Goal: Task Accomplishment & Management: Use online tool/utility

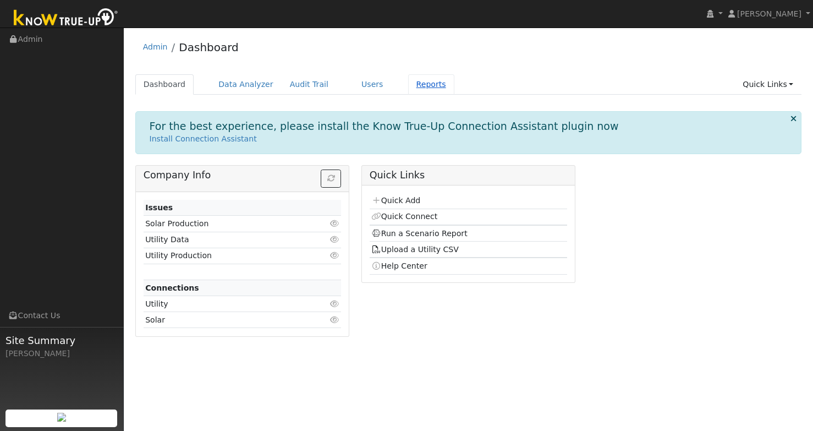
click at [429, 90] on link "Reports" at bounding box center [431, 84] width 46 height 20
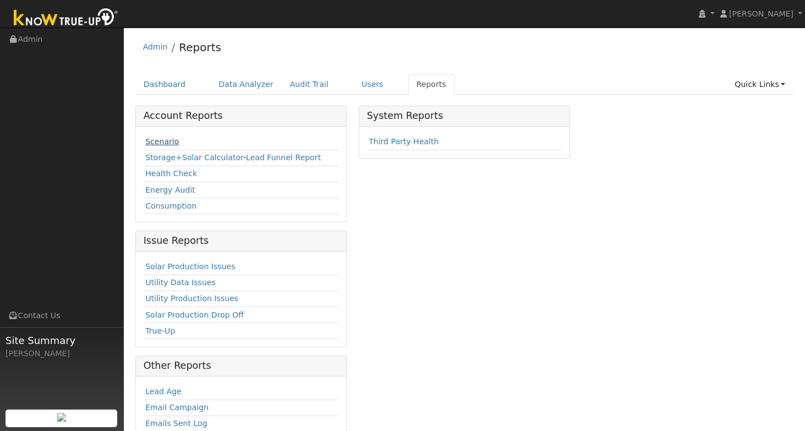
click at [174, 143] on link "Scenario" at bounding box center [162, 141] width 34 height 9
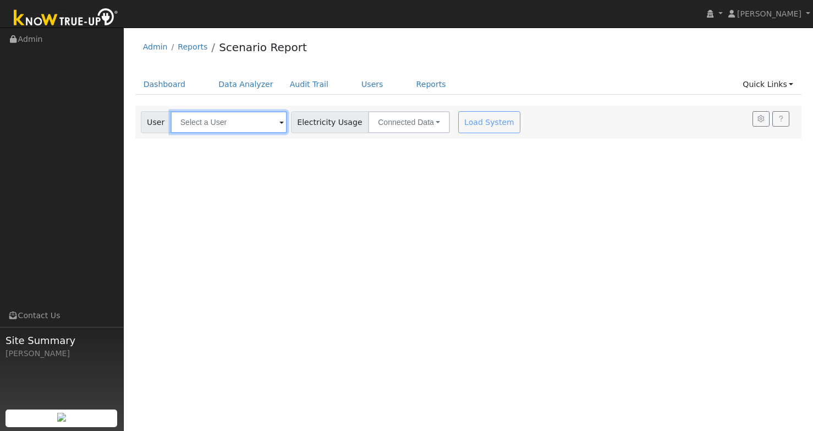
click at [234, 122] on input "text" at bounding box center [229, 122] width 117 height 22
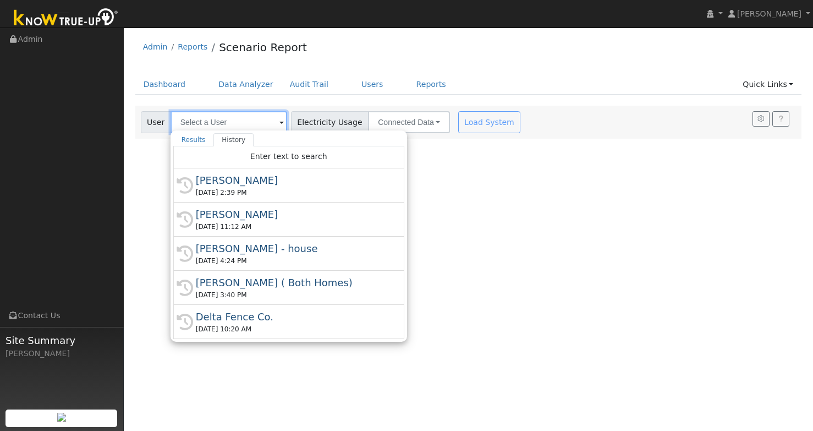
click at [258, 123] on input "text" at bounding box center [229, 122] width 117 height 22
click at [235, 182] on div "[PERSON_NAME]" at bounding box center [294, 180] width 196 height 15
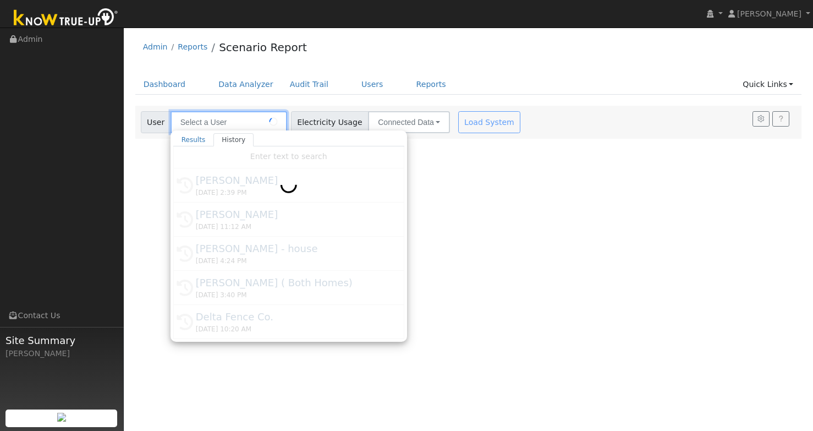
type input "[PERSON_NAME]"
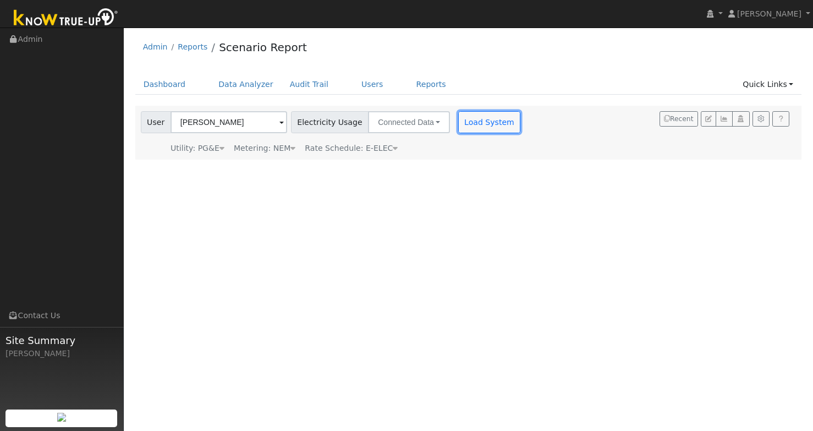
click at [472, 129] on button "Load System" at bounding box center [489, 122] width 63 height 22
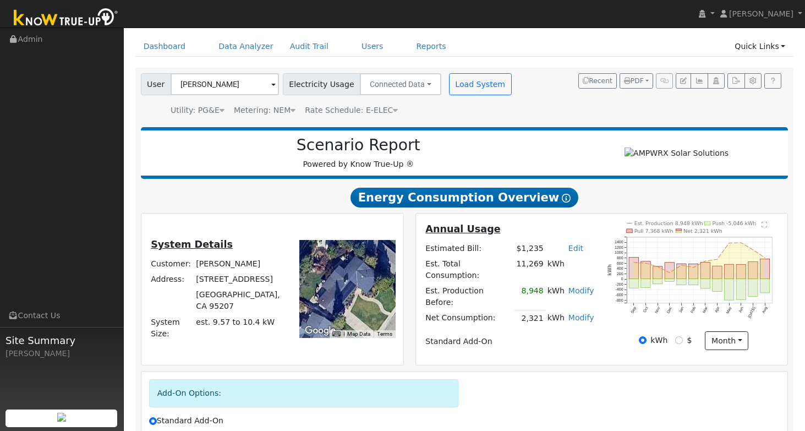
scroll to position [67, 0]
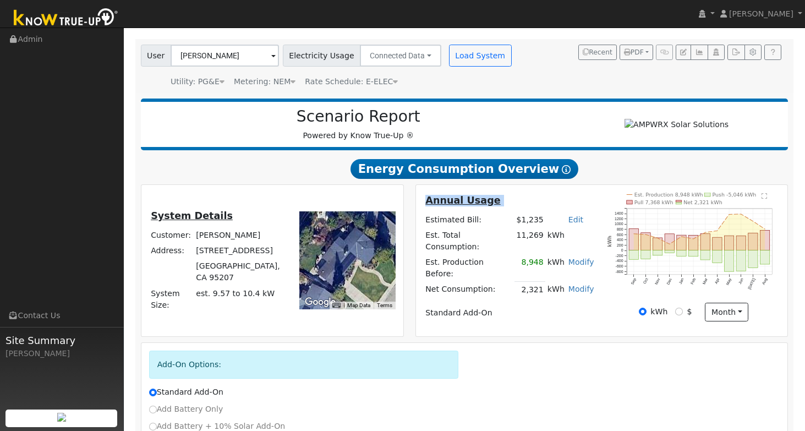
drag, startPoint x: 598, startPoint y: 276, endPoint x: 428, endPoint y: 229, distance: 177.0
click at [428, 229] on div "Annual Usage Estimated Bill: $1,235 Edit Estimated Bill $ Annual Est. Total Con…" at bounding box center [510, 261] width 184 height 136
click at [578, 202] on div "Annual Usage Estimated Bill: $1,235 Edit Estimated Bill $ Annual Est. Total Con…" at bounding box center [602, 261] width 368 height 136
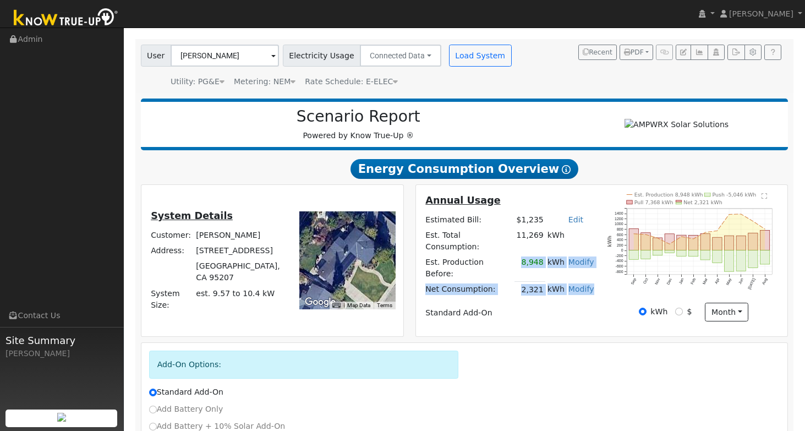
drag, startPoint x: 520, startPoint y: 267, endPoint x: 589, endPoint y: 284, distance: 71.5
click at [589, 284] on tbody "Estimated Bill: $1,235 Edit Estimated Bill $ Annual Est. Total Consumption: 11,…" at bounding box center [510, 266] width 172 height 108
click at [591, 288] on table "Annual Usage Estimated Bill: $1,235 Edit Estimated Bill $ Annual Est. Total Con…" at bounding box center [510, 257] width 172 height 128
click at [362, 169] on h2 "Energy Consumption Overview Show Help" at bounding box center [465, 168] width 648 height 20
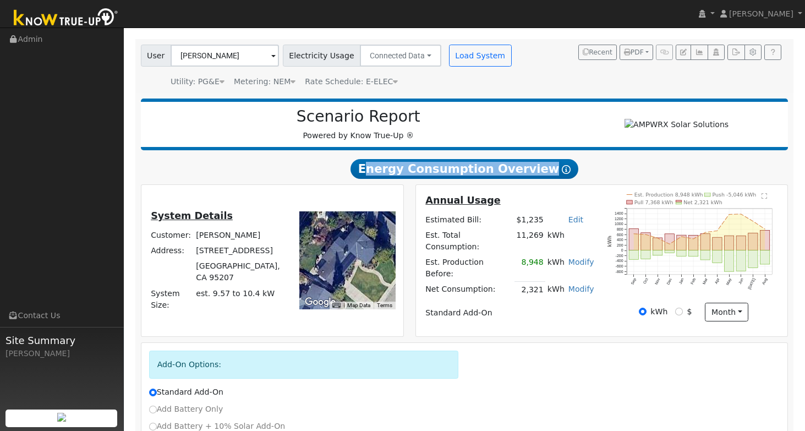
drag, startPoint x: 355, startPoint y: 171, endPoint x: 584, endPoint y: 177, distance: 229.0
click at [584, 177] on h2 "Energy Consumption Overview Show Help" at bounding box center [465, 168] width 648 height 20
click at [585, 176] on h2 "Energy Consumption Overview Show Help" at bounding box center [465, 168] width 648 height 20
drag, startPoint x: 567, startPoint y: 172, endPoint x: 360, endPoint y: 179, distance: 207.6
click at [360, 179] on h2 "Energy Consumption Overview Show Help" at bounding box center [465, 168] width 648 height 20
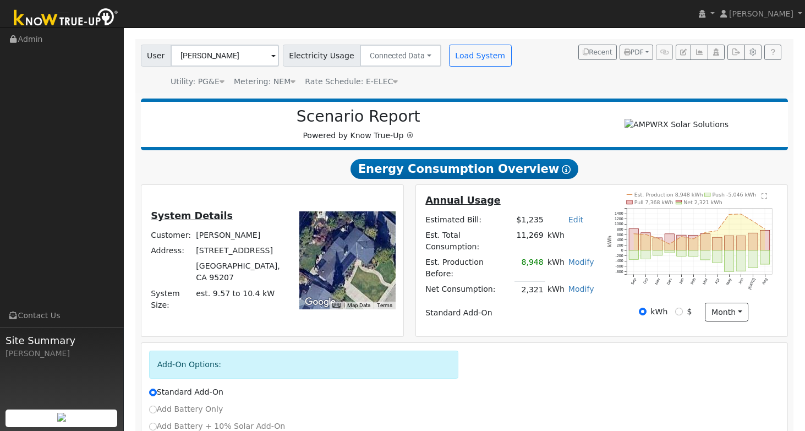
click at [357, 179] on h2 "Energy Consumption Overview Show Help" at bounding box center [465, 168] width 648 height 20
drag, startPoint x: 355, startPoint y: 177, endPoint x: 557, endPoint y: 176, distance: 202.5
click at [555, 176] on h2 "Energy Consumption Overview Show Help" at bounding box center [465, 168] width 648 height 20
click at [574, 174] on h2 "Energy Consumption Overview Show Help" at bounding box center [465, 168] width 648 height 20
drag, startPoint x: 574, startPoint y: 174, endPoint x: 345, endPoint y: 180, distance: 229.0
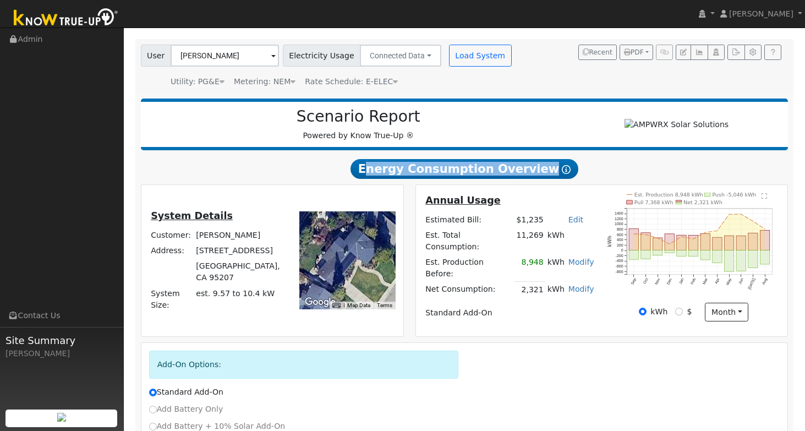
click at [345, 179] on h2 "Energy Consumption Overview Show Help" at bounding box center [465, 168] width 648 height 20
click at [343, 179] on h2 "Energy Consumption Overview Show Help" at bounding box center [465, 168] width 648 height 20
drag, startPoint x: 359, startPoint y: 177, endPoint x: 585, endPoint y: 171, distance: 226.3
click at [585, 171] on h2 "Energy Consumption Overview Show Help" at bounding box center [465, 168] width 648 height 20
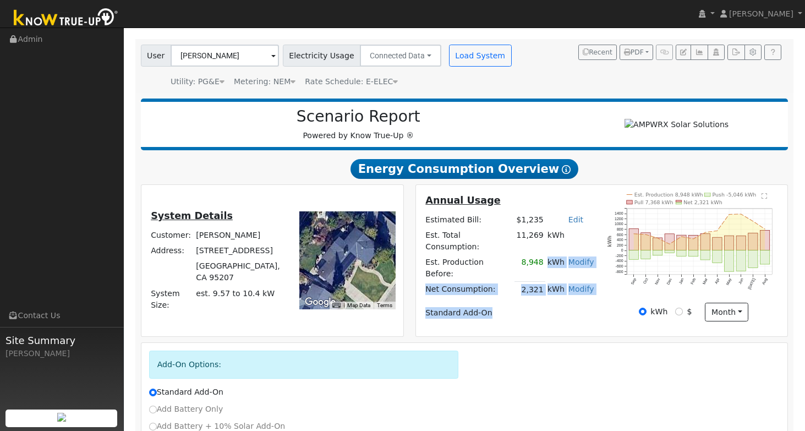
drag, startPoint x: 540, startPoint y: 262, endPoint x: 510, endPoint y: 309, distance: 55.7
click at [510, 309] on tbody "Estimated Bill: $1,235 Edit Estimated Bill $ Annual Est. Total Consumption: 11,…" at bounding box center [510, 266] width 172 height 108
click at [510, 309] on td "Standard Add-On" at bounding box center [510, 312] width 172 height 15
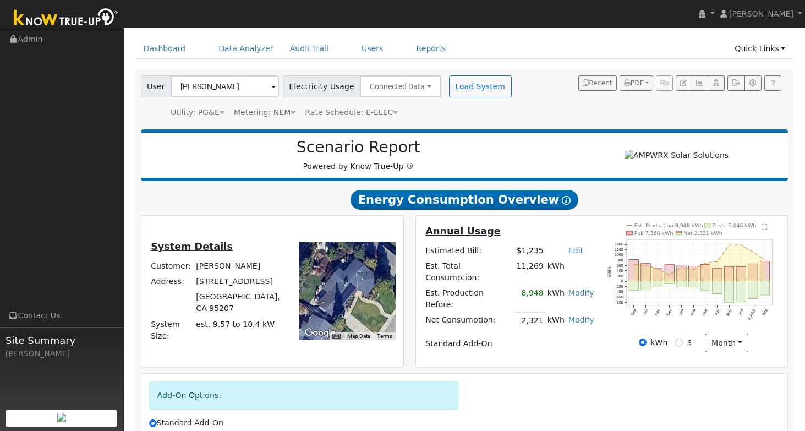
scroll to position [0, 0]
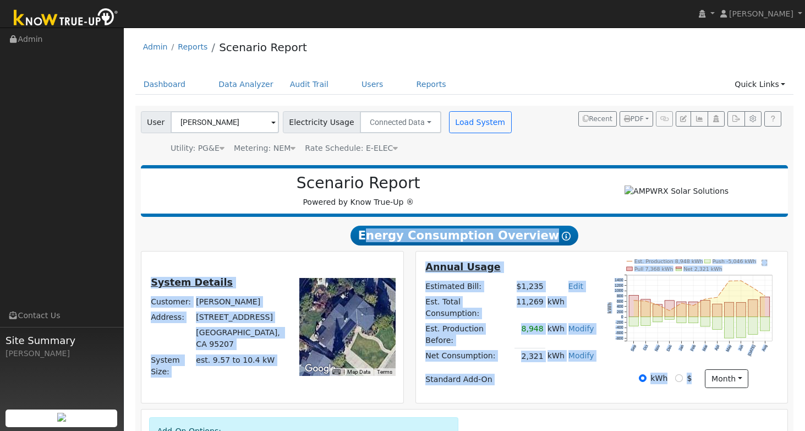
drag, startPoint x: 347, startPoint y: 232, endPoint x: 786, endPoint y: 389, distance: 466.3
click at [786, 389] on div "Scenario Report Powered by Know True-Up ® Energy Consumption Overview Show Help…" at bounding box center [464, 374] width 659 height 428
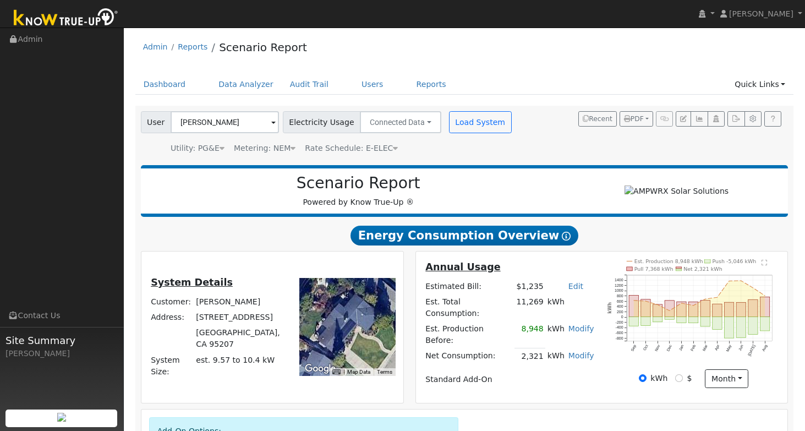
click at [784, 385] on div "kWh $ month Day Month" at bounding box center [694, 378] width 184 height 19
click at [159, 89] on link "Dashboard" at bounding box center [164, 84] width 59 height 20
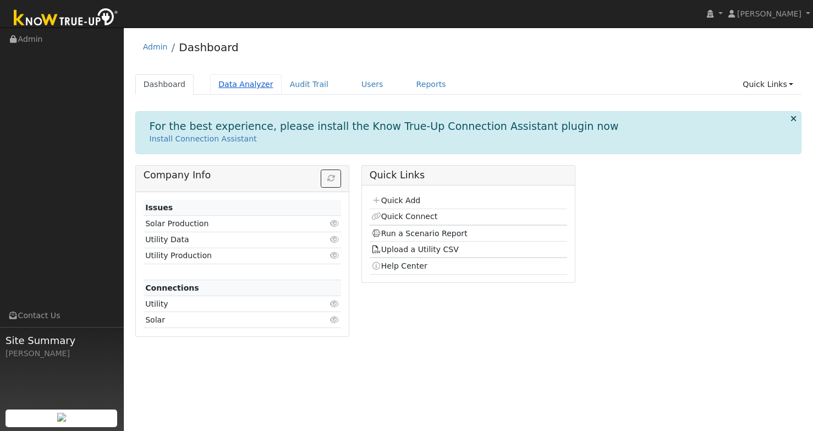
click at [231, 82] on link "Data Analyzer" at bounding box center [246, 84] width 72 height 20
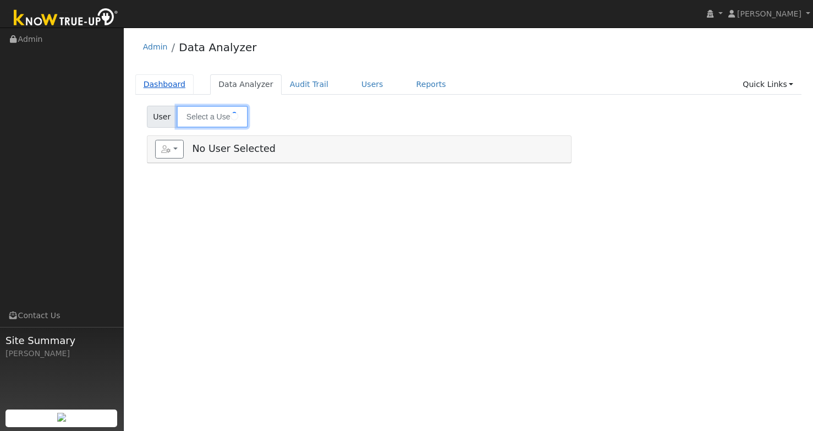
type input "Michael Obrian ( Both Homes)"
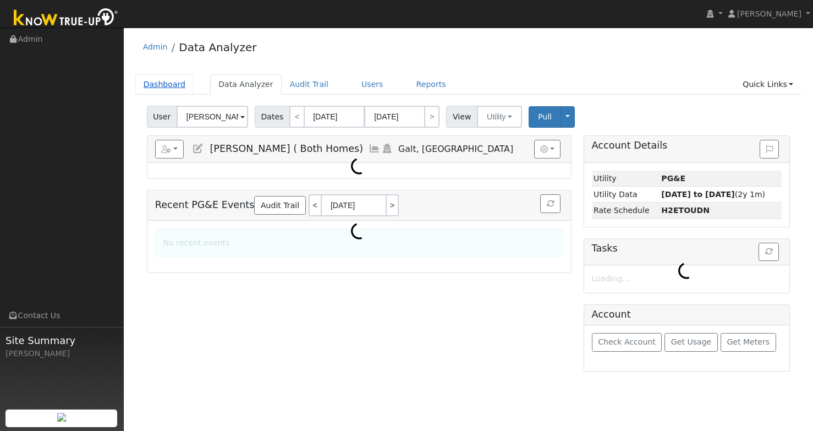
click at [171, 83] on link "Dashboard" at bounding box center [164, 84] width 59 height 20
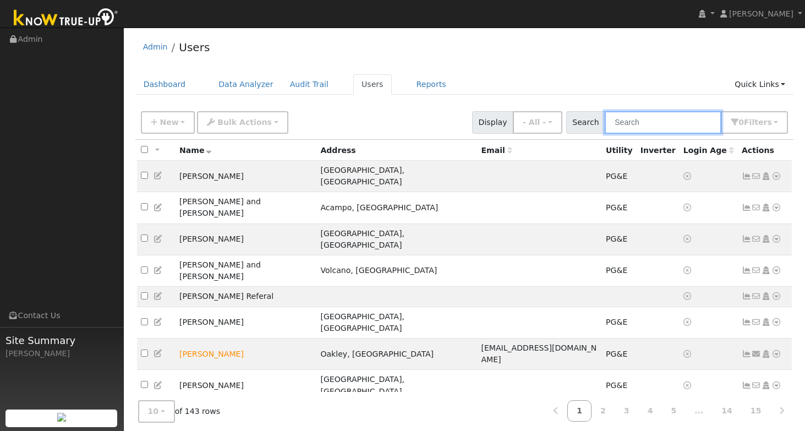
click at [681, 120] on input "text" at bounding box center [663, 122] width 117 height 23
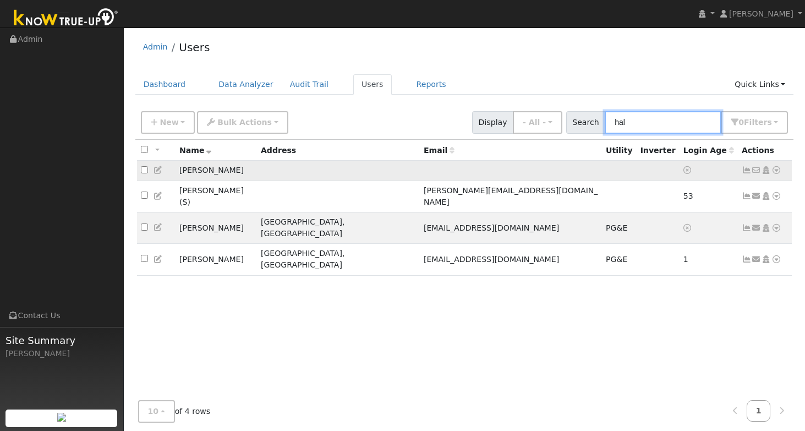
type input "hal"
click at [775, 173] on icon at bounding box center [776, 170] width 10 height 8
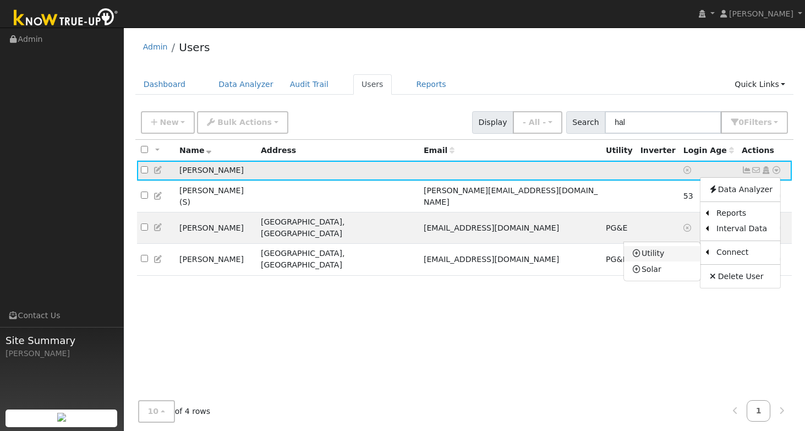
click at [661, 257] on link "Utility" at bounding box center [662, 253] width 76 height 15
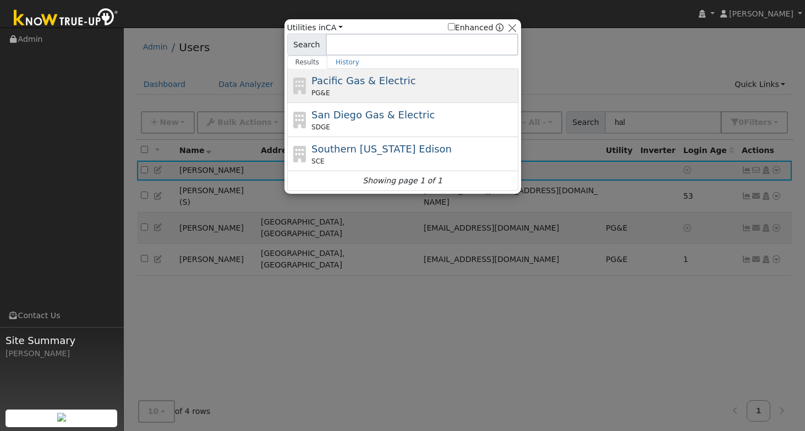
click at [367, 83] on span "Pacific Gas & Electric" at bounding box center [363, 81] width 104 height 12
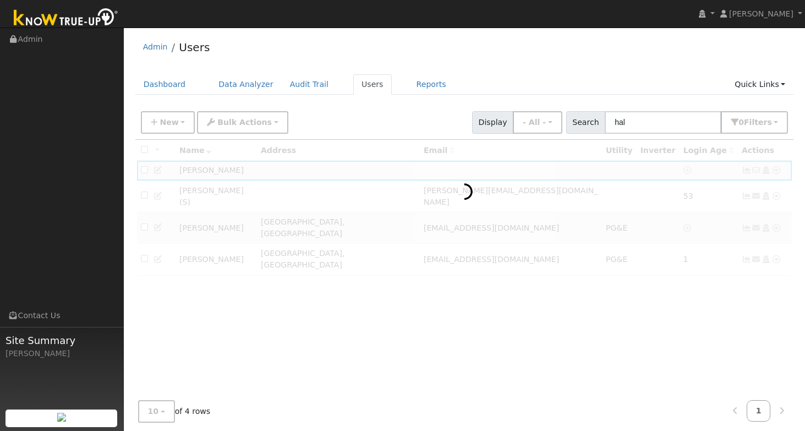
click at [780, 171] on div at bounding box center [464, 269] width 659 height 259
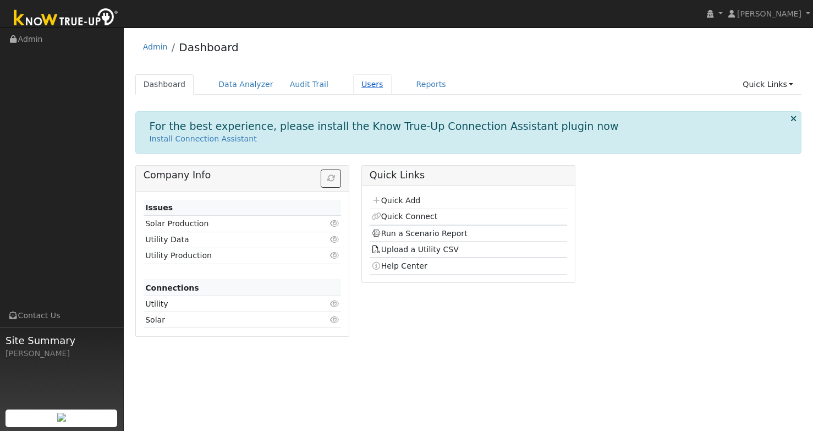
click at [371, 84] on link "Users" at bounding box center [372, 84] width 39 height 20
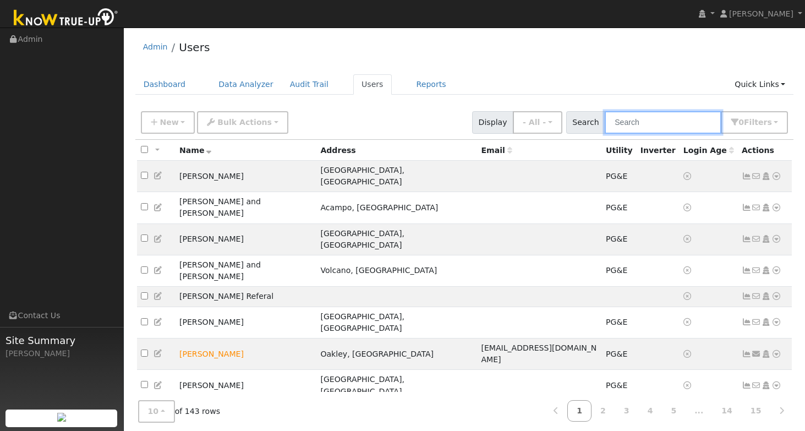
click at [637, 125] on input "text" at bounding box center [663, 122] width 117 height 23
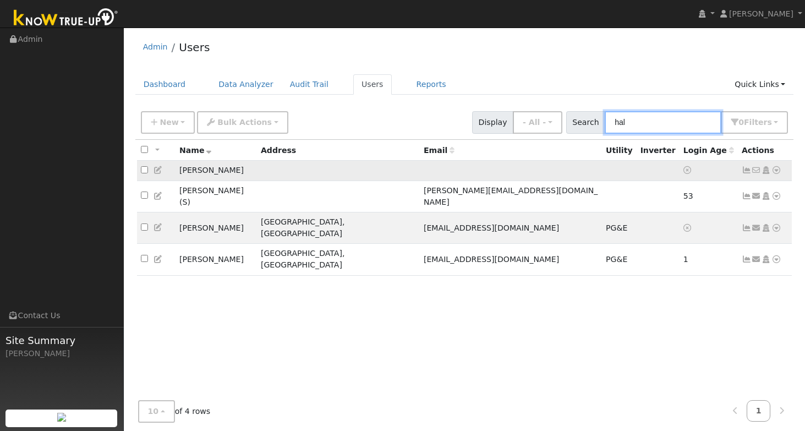
type input "hal"
click at [774, 172] on icon at bounding box center [776, 170] width 10 height 8
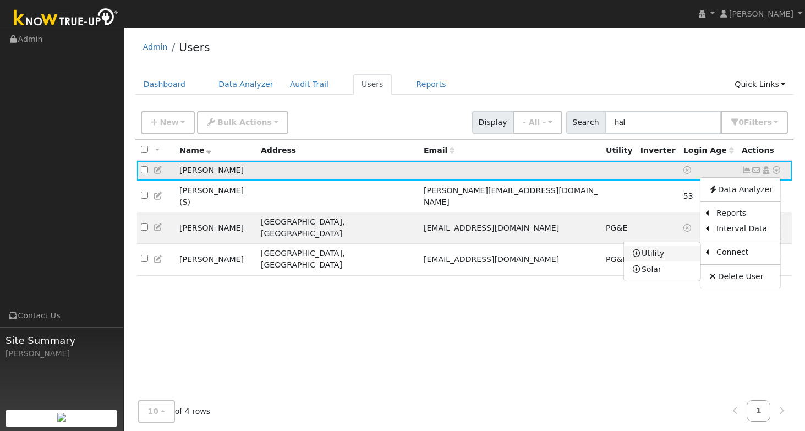
click at [648, 258] on link "Utility" at bounding box center [662, 253] width 76 height 15
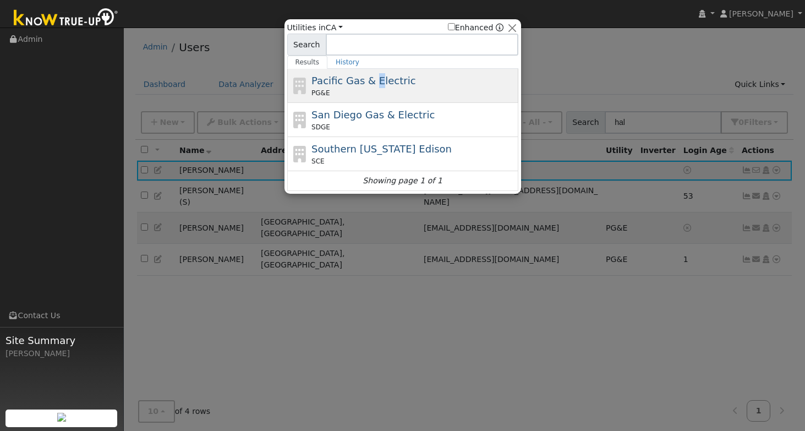
click at [374, 77] on span "Pacific Gas & Electric" at bounding box center [363, 81] width 104 height 12
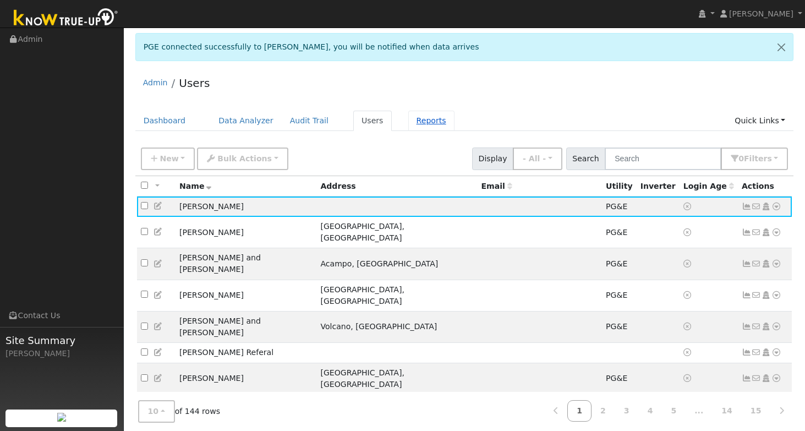
click at [409, 121] on link "Reports" at bounding box center [431, 121] width 46 height 20
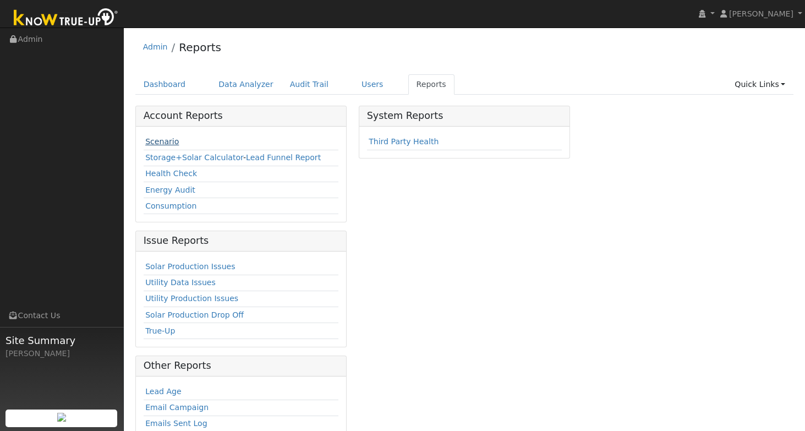
click at [168, 145] on link "Scenario" at bounding box center [162, 141] width 34 height 9
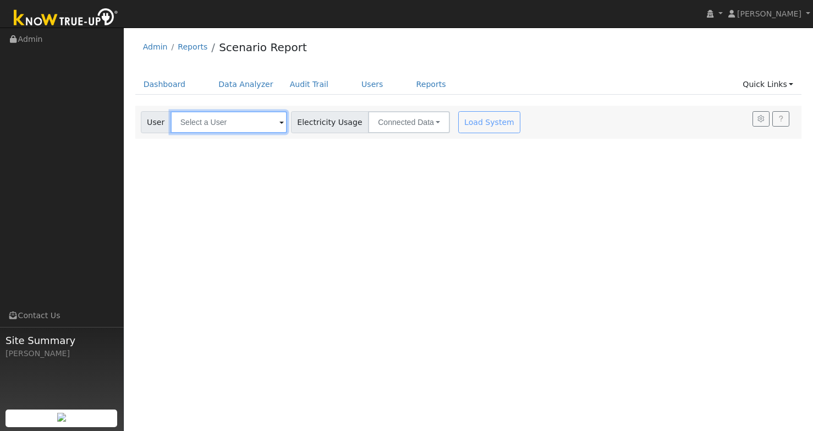
click at [236, 118] on input "text" at bounding box center [229, 122] width 117 height 22
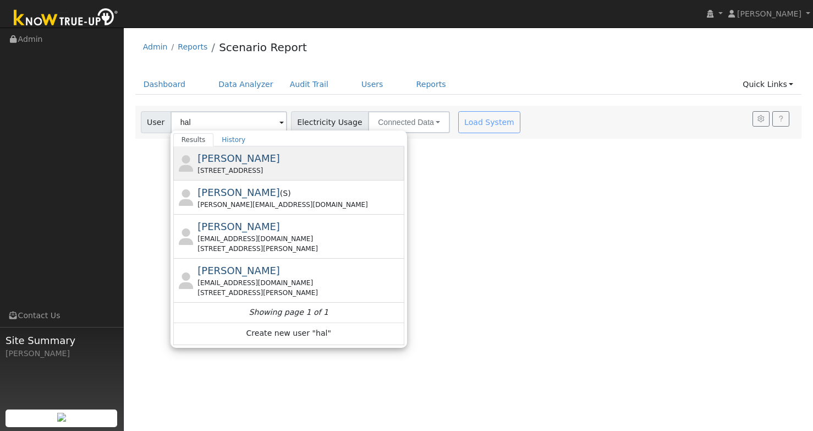
click at [211, 160] on span "[PERSON_NAME]" at bounding box center [239, 158] width 83 height 12
type input "[PERSON_NAME]"
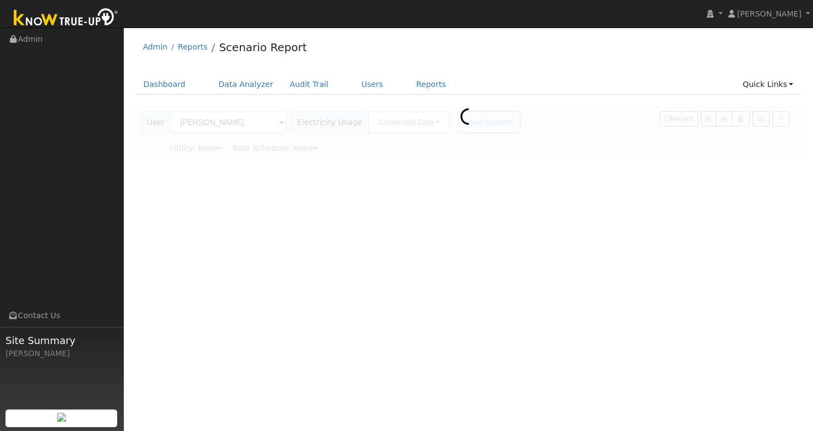
type input "Pacific Gas & Electric"
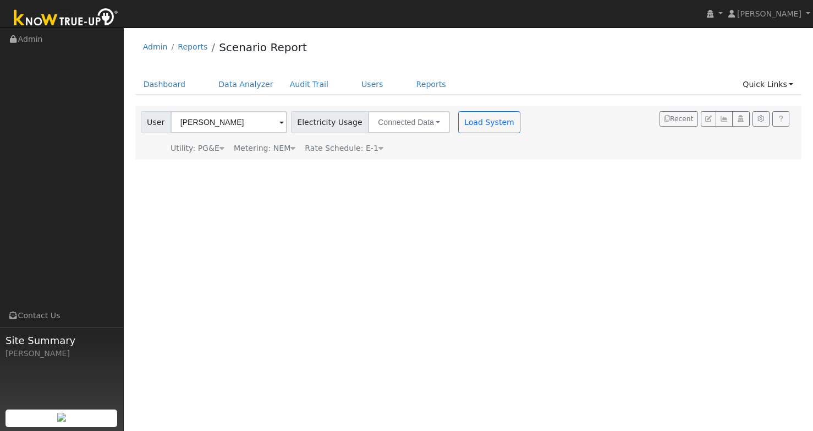
click at [285, 151] on div "Metering: NEM" at bounding box center [265, 149] width 62 height 12
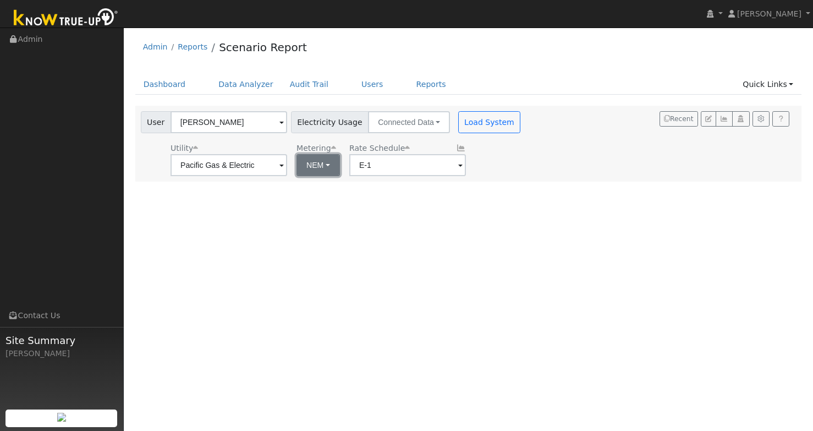
click at [324, 165] on button "NEM" at bounding box center [318, 165] width 43 height 22
click at [307, 204] on link "NBT" at bounding box center [322, 205] width 76 height 15
type input "E-ELEC"
click at [304, 163] on button "NBT" at bounding box center [318, 165] width 42 height 22
click at [311, 186] on link "NEM" at bounding box center [322, 189] width 76 height 15
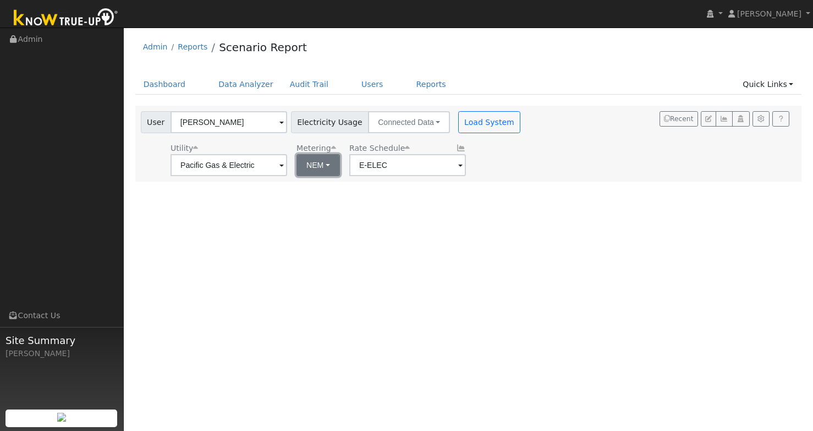
click at [320, 164] on button "NEM" at bounding box center [318, 165] width 43 height 22
drag, startPoint x: 327, startPoint y: 209, endPoint x: 337, endPoint y: 196, distance: 15.7
click at [327, 208] on link "NBT" at bounding box center [322, 205] width 76 height 15
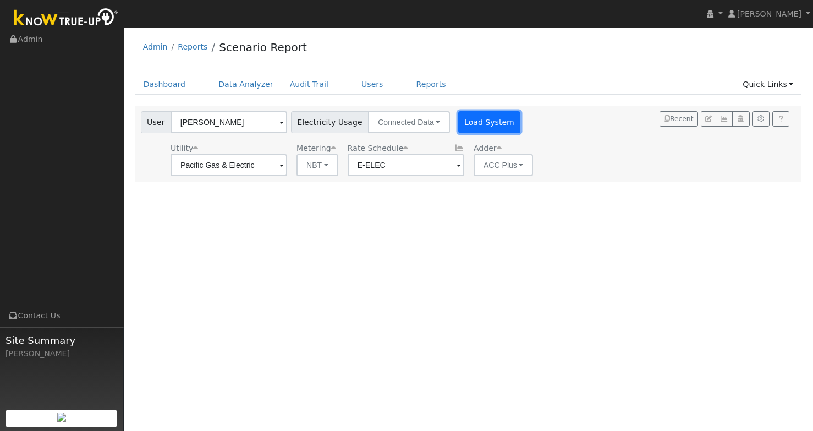
click at [462, 124] on button "Load System" at bounding box center [489, 122] width 63 height 22
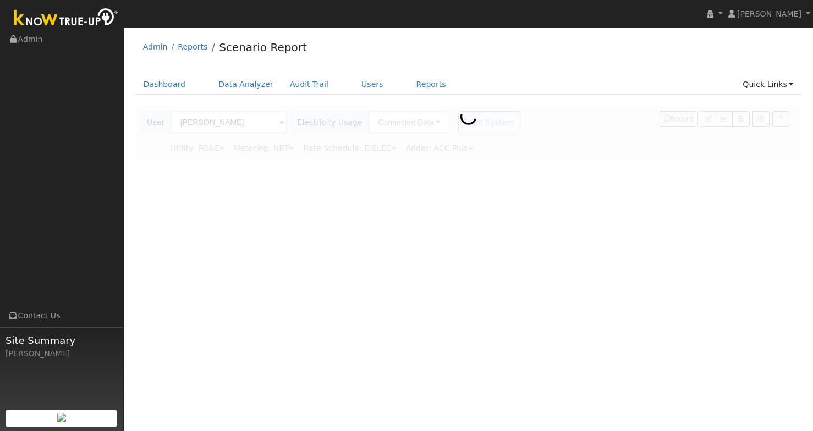
click at [283, 150] on div at bounding box center [468, 133] width 667 height 54
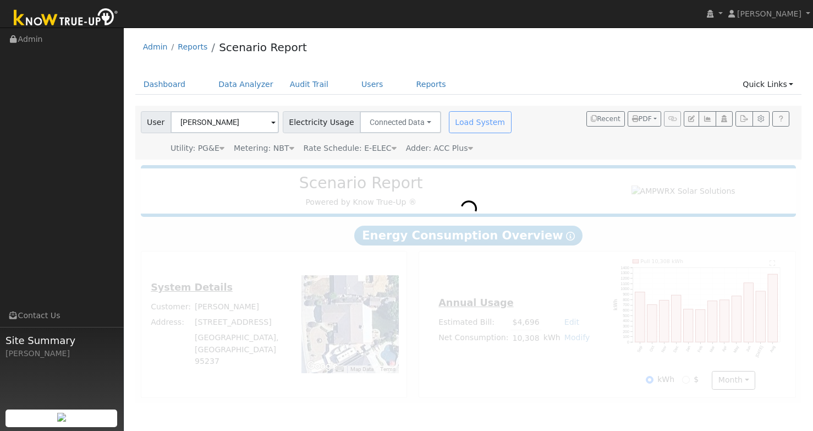
click at [283, 149] on div "Metering: NBT" at bounding box center [264, 149] width 61 height 12
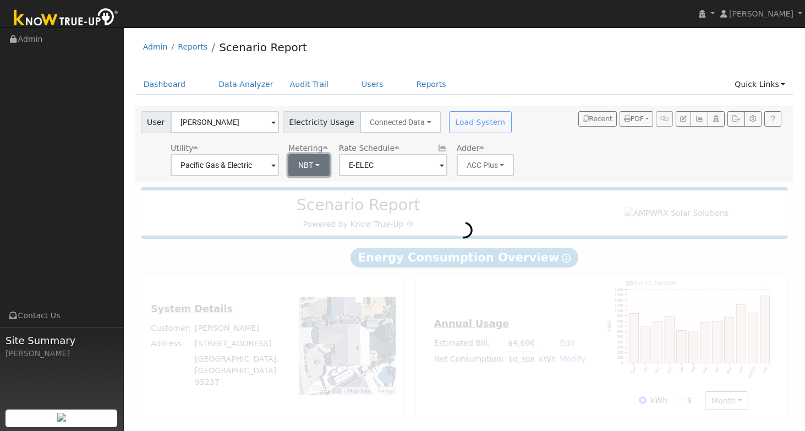
click at [309, 169] on button "NBT" at bounding box center [308, 165] width 41 height 22
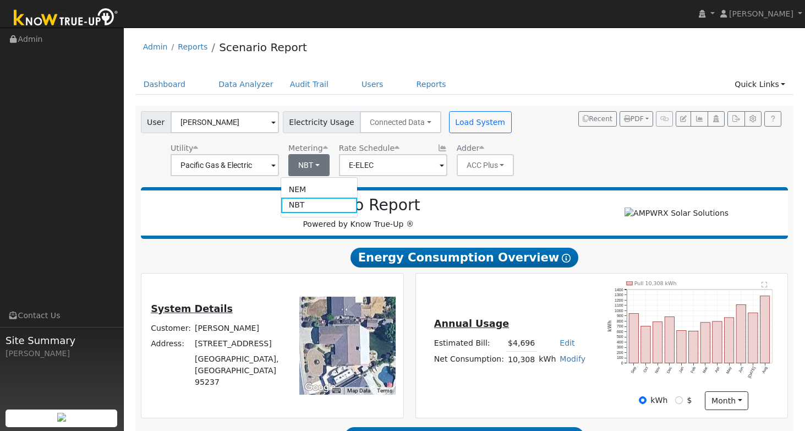
click at [225, 215] on h2 "Scenario Report" at bounding box center [358, 205] width 413 height 19
click at [316, 167] on button "NBT" at bounding box center [308, 165] width 41 height 22
click at [310, 188] on link "NEM" at bounding box center [319, 189] width 76 height 15
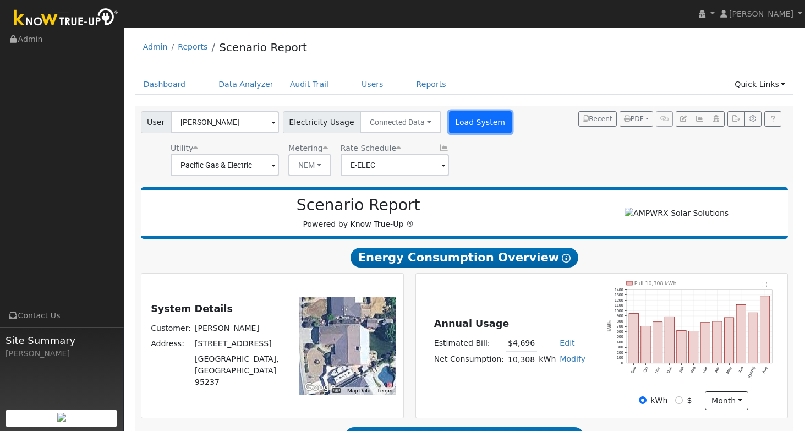
click at [462, 128] on button "Load System" at bounding box center [480, 122] width 63 height 22
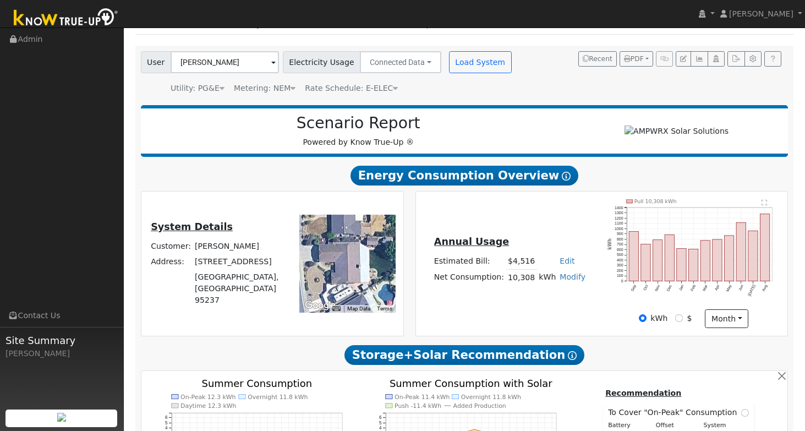
scroll to position [75, 0]
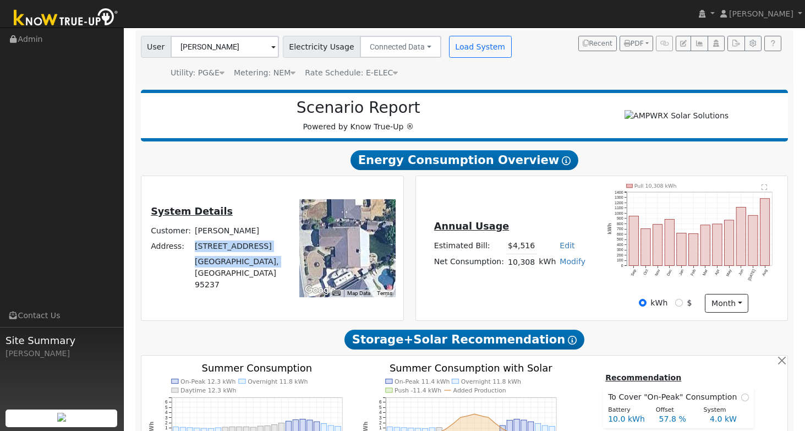
drag, startPoint x: 201, startPoint y: 262, endPoint x: 275, endPoint y: 279, distance: 76.2
click at [275, 279] on tbody "Customer: [PERSON_NAME] Address: [STREET_ADDRESS][PERSON_NAME]" at bounding box center [218, 258] width 139 height 70
copy tbody "[STREET_ADDRESS][PERSON_NAME]"
click at [678, 306] on input "$" at bounding box center [679, 303] width 8 height 8
radio input "true"
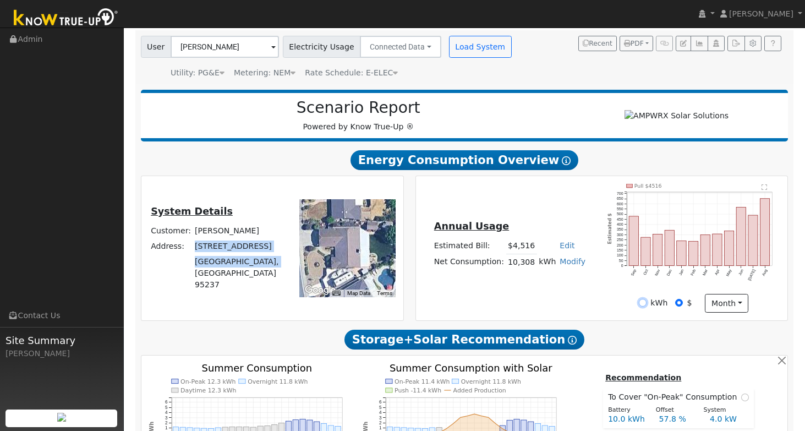
click at [644, 306] on input "kWh" at bounding box center [643, 303] width 8 height 8
radio input "true"
radio input "false"
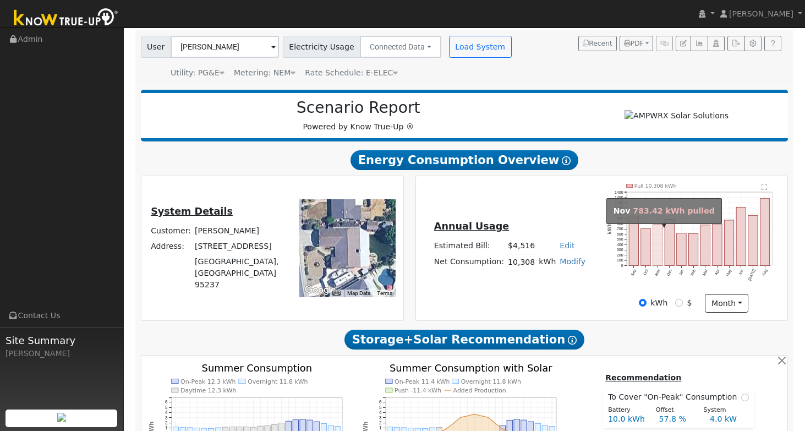
click at [658, 266] on rect "onclick=""" at bounding box center [657, 245] width 9 height 41
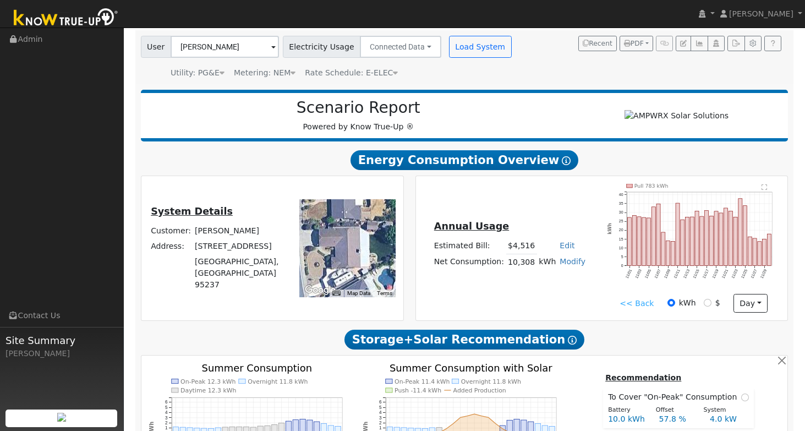
click at [639, 304] on link "<< Back" at bounding box center [637, 304] width 34 height 12
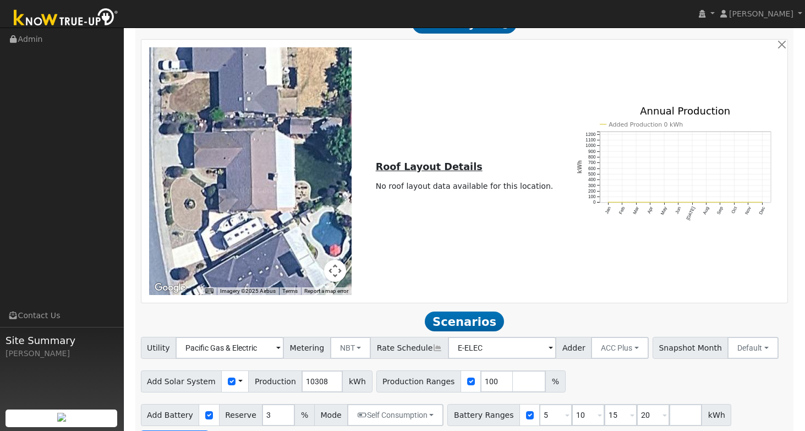
scroll to position [636, 0]
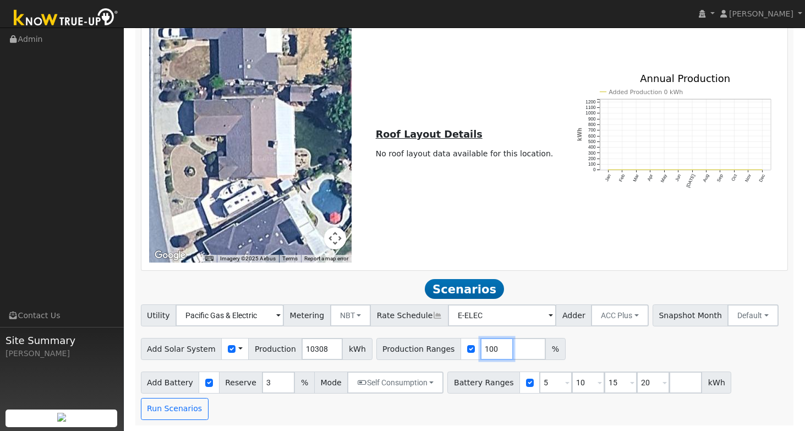
click at [486, 348] on input "100" at bounding box center [496, 349] width 33 height 22
type input "119"
click at [459, 291] on span "Scenarios" at bounding box center [464, 289] width 79 height 20
click at [174, 411] on button "Run Scenarios" at bounding box center [175, 409] width 68 height 22
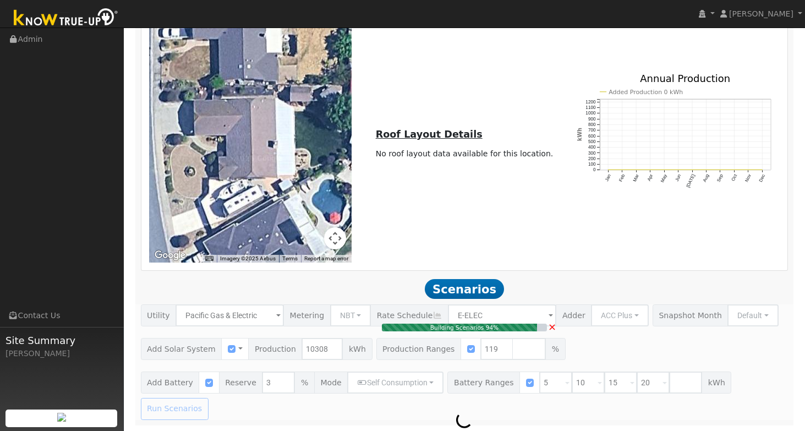
type input "8.2"
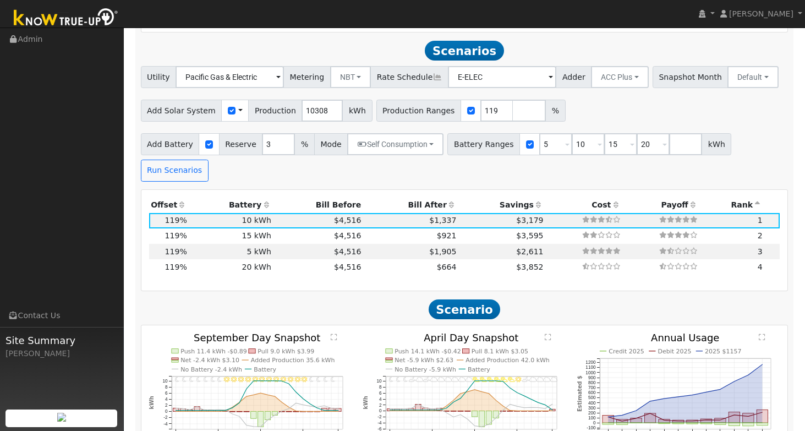
scroll to position [882, 0]
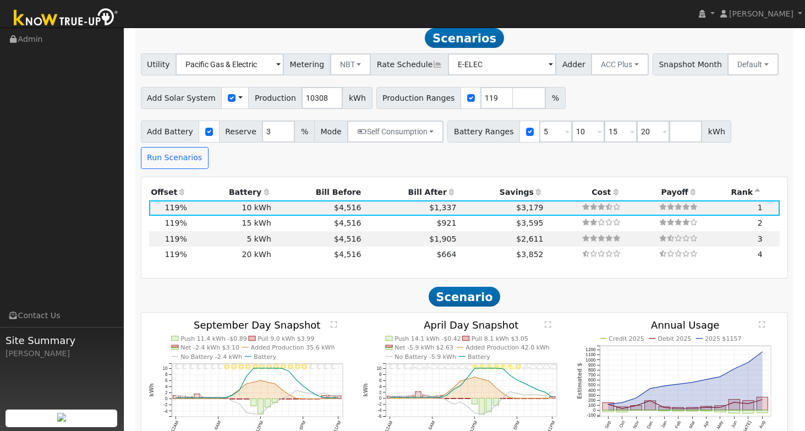
click at [663, 139] on span at bounding box center [665, 132] width 4 height 13
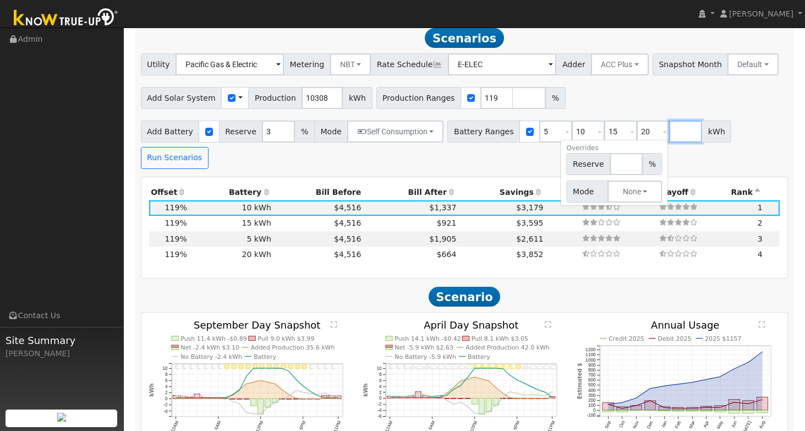
click at [676, 140] on input "number" at bounding box center [685, 132] width 33 height 22
type input "32"
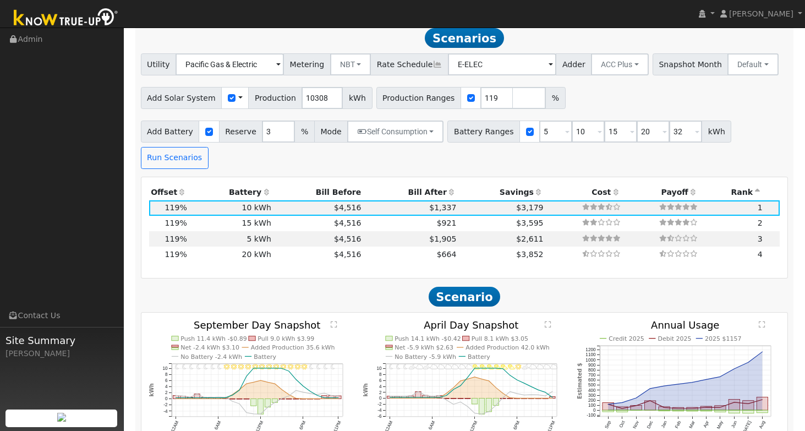
click at [732, 118] on div "Utility Pacific Gas & Electric Metering NBT NEM NBT Rate Schedule E-ELEC Adder …" at bounding box center [464, 110] width 659 height 115
click at [467, 41] on span "Scenarios" at bounding box center [464, 38] width 79 height 20
click at [204, 165] on div "Run Scenarios" at bounding box center [176, 158] width 74 height 22
click at [202, 166] on button "Run Scenarios" at bounding box center [175, 158] width 68 height 22
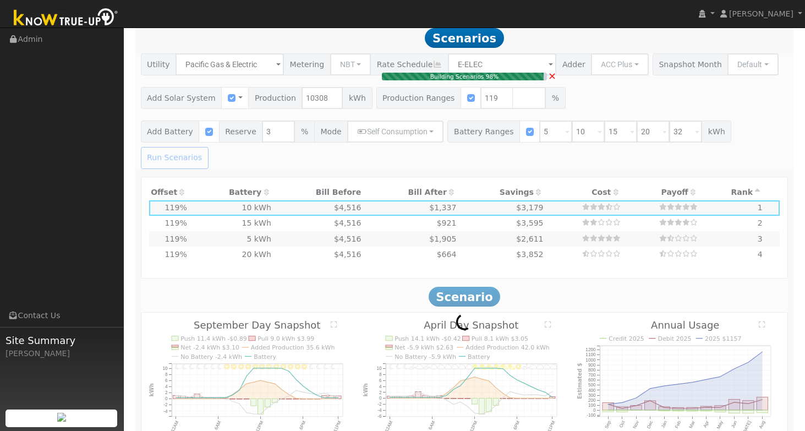
type input "$18,000"
type input "$13,987"
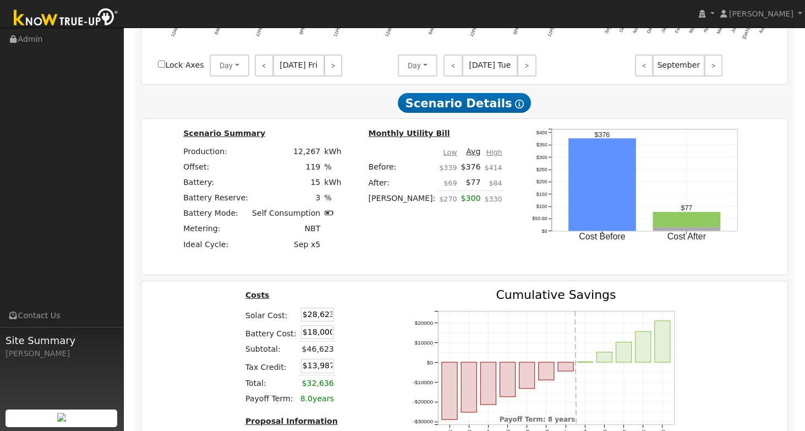
scroll to position [1424, 0]
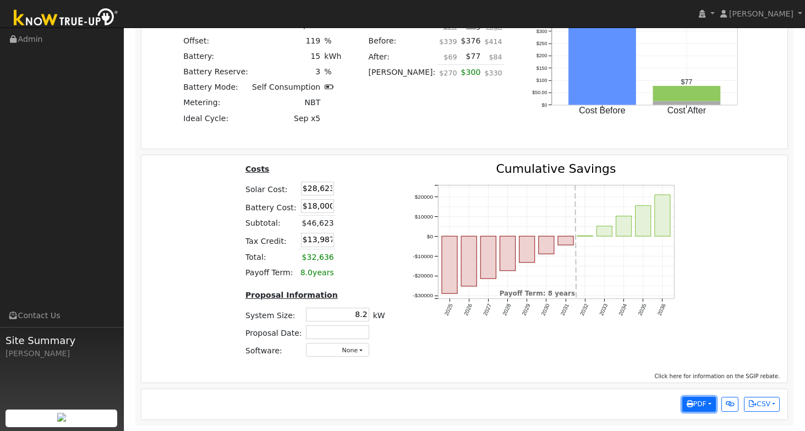
click at [695, 404] on span "PDF" at bounding box center [697, 404] width 20 height 8
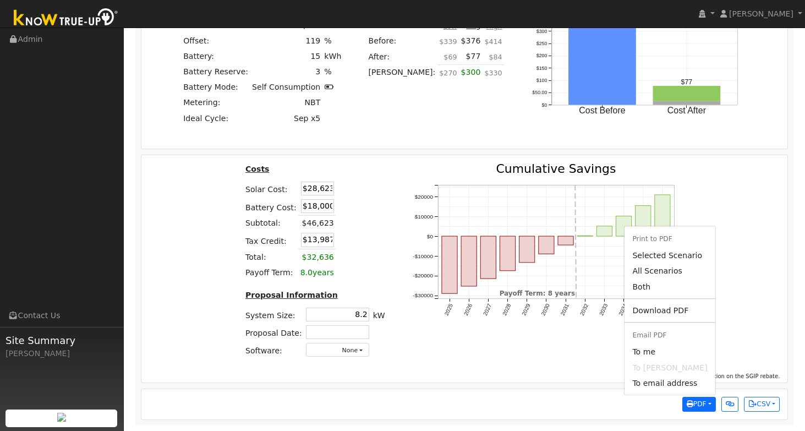
click at [655, 238] on li "Print to PDF" at bounding box center [670, 239] width 90 height 18
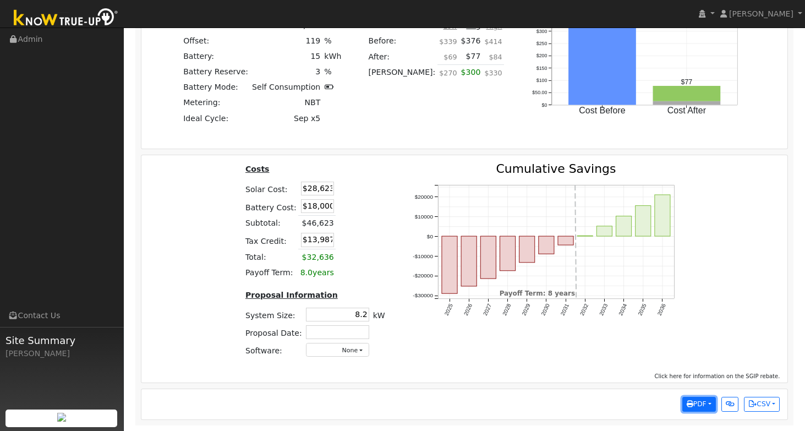
click at [690, 403] on span "PDF" at bounding box center [697, 404] width 20 height 8
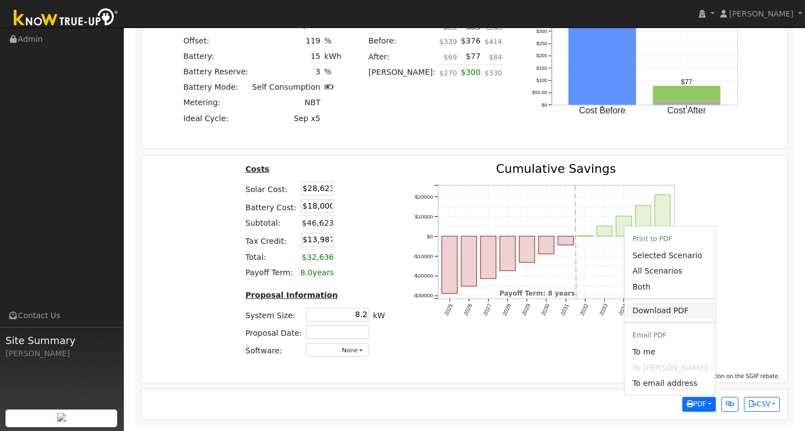
click at [660, 310] on link "Download PDF" at bounding box center [670, 310] width 90 height 15
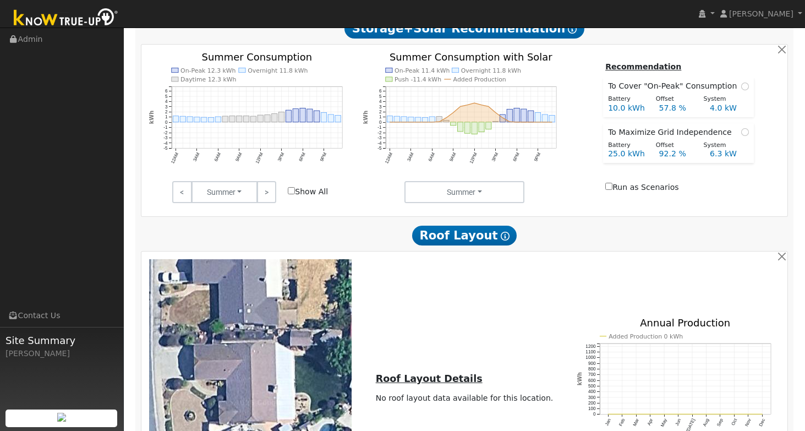
scroll to position [342, 0]
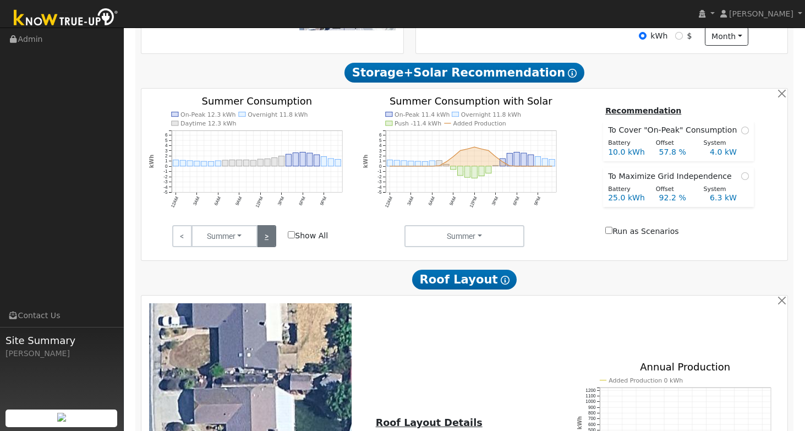
click at [267, 239] on link ">" at bounding box center [266, 236] width 19 height 22
click at [268, 239] on link ">" at bounding box center [266, 236] width 19 height 22
click at [267, 242] on link ">" at bounding box center [266, 236] width 19 height 22
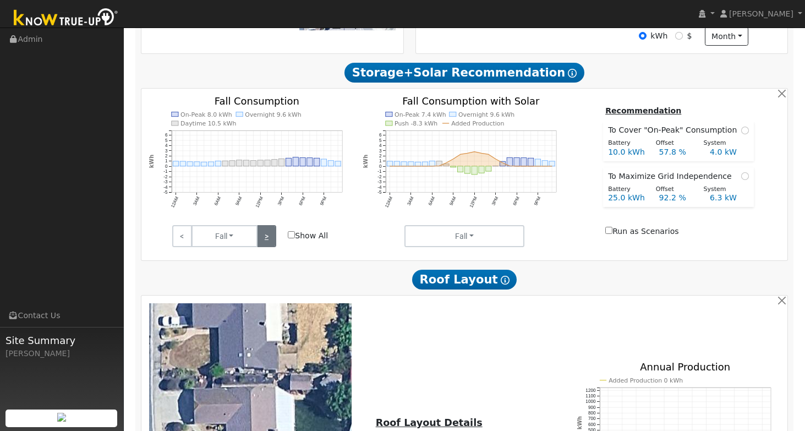
click at [267, 242] on link ">" at bounding box center [266, 236] width 19 height 22
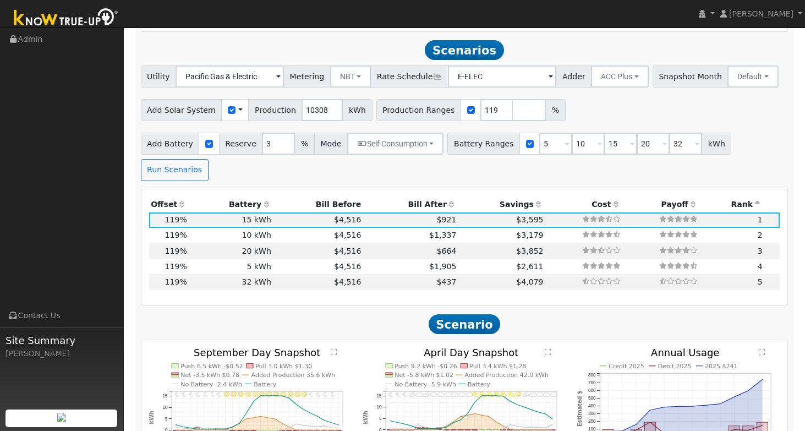
scroll to position [932, 0]
